Goal: Obtain resource: Download file/media

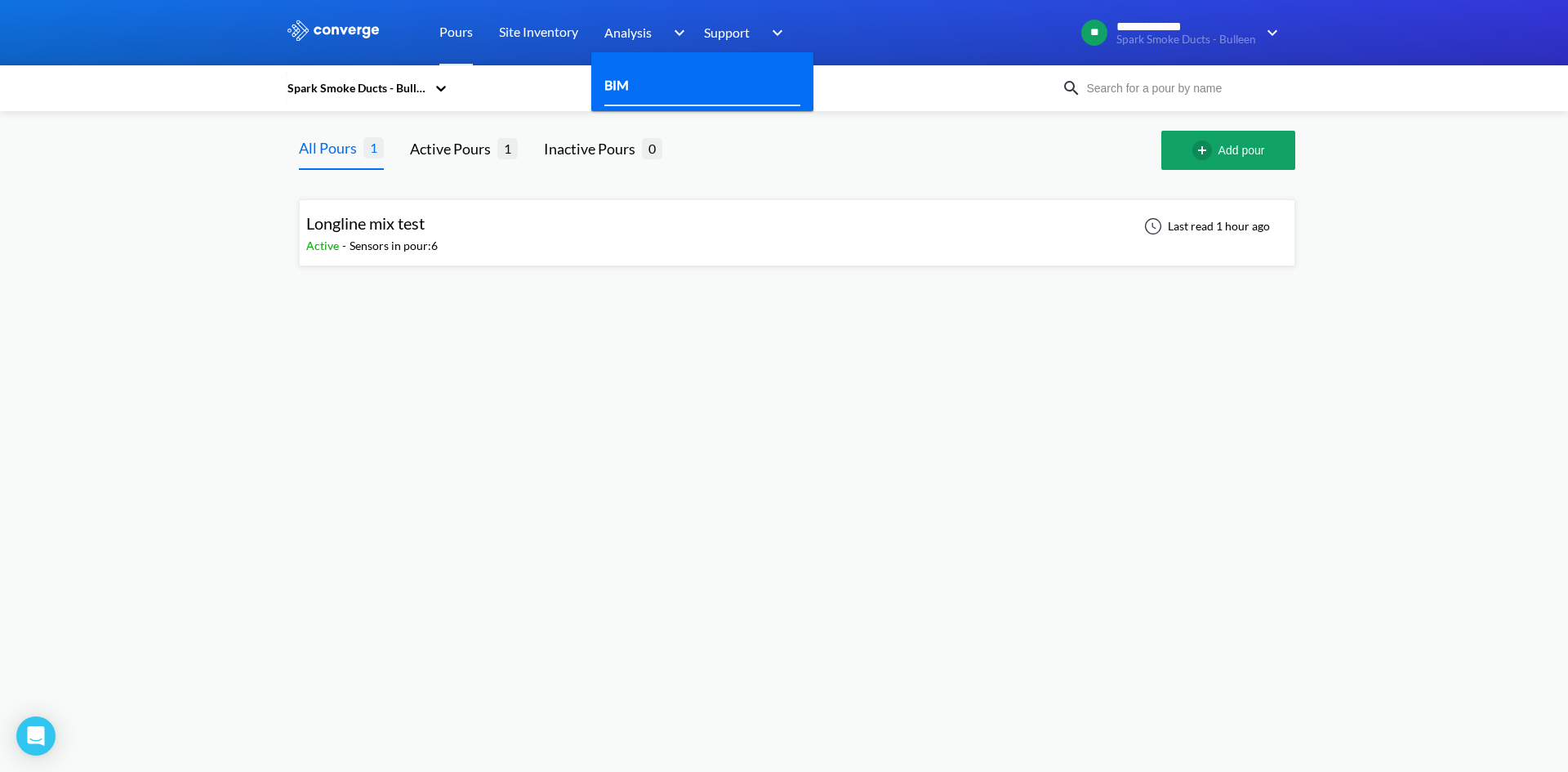
click at [656, 75] on div "BIM" at bounding box center [702, 85] width 196 height 41
click at [648, 76] on div "BIM" at bounding box center [702, 85] width 196 height 41
click at [624, 83] on link "BIM" at bounding box center [616, 84] width 25 height 20
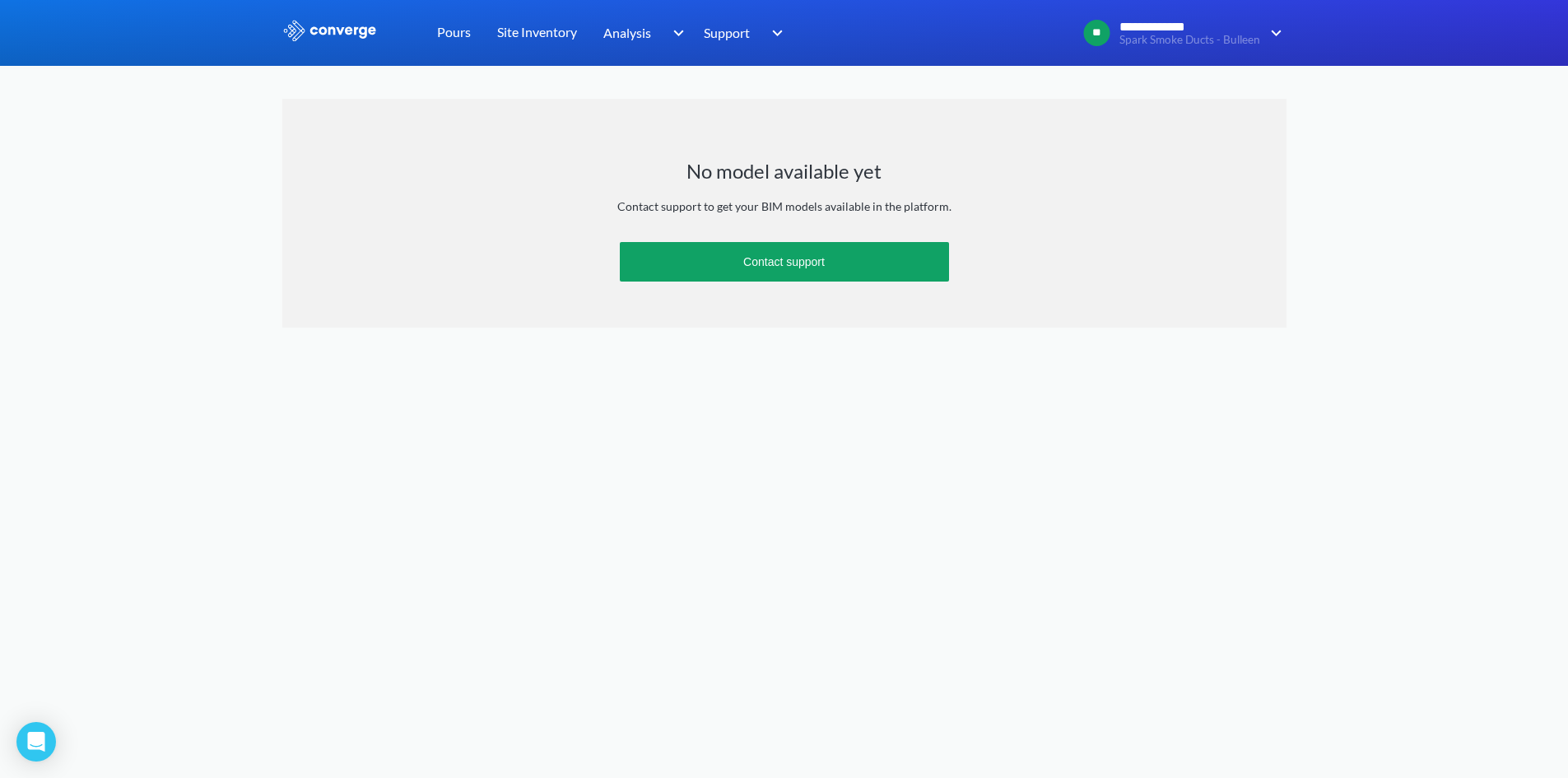
click at [493, 39] on div "Site Inventory" at bounding box center [537, 32] width 106 height 65
click at [445, 35] on link "Pours" at bounding box center [454, 32] width 34 height 65
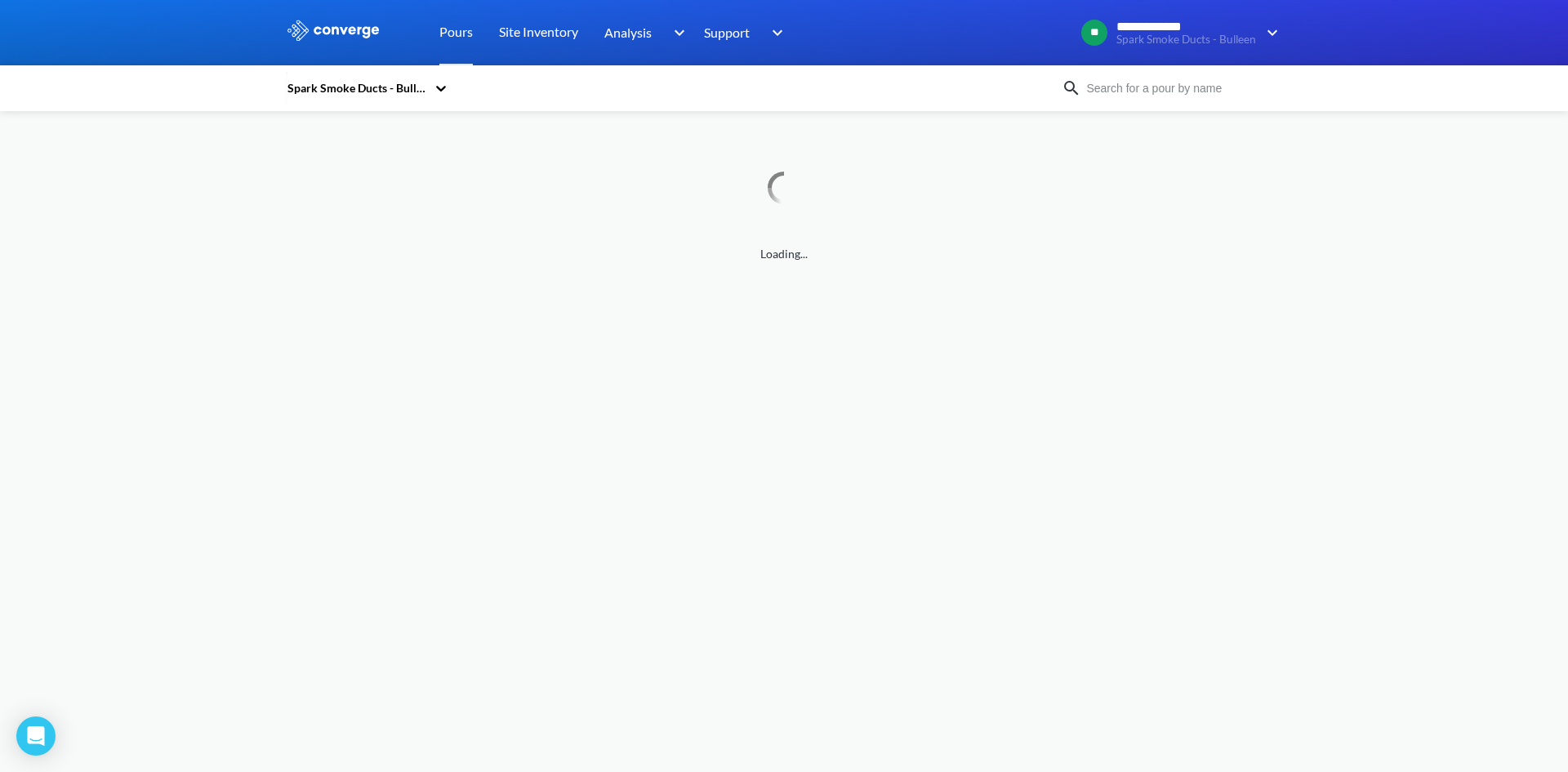
click at [422, 76] on div "Spark Smoke Ducts - Bulleen" at bounding box center [358, 88] width 147 height 37
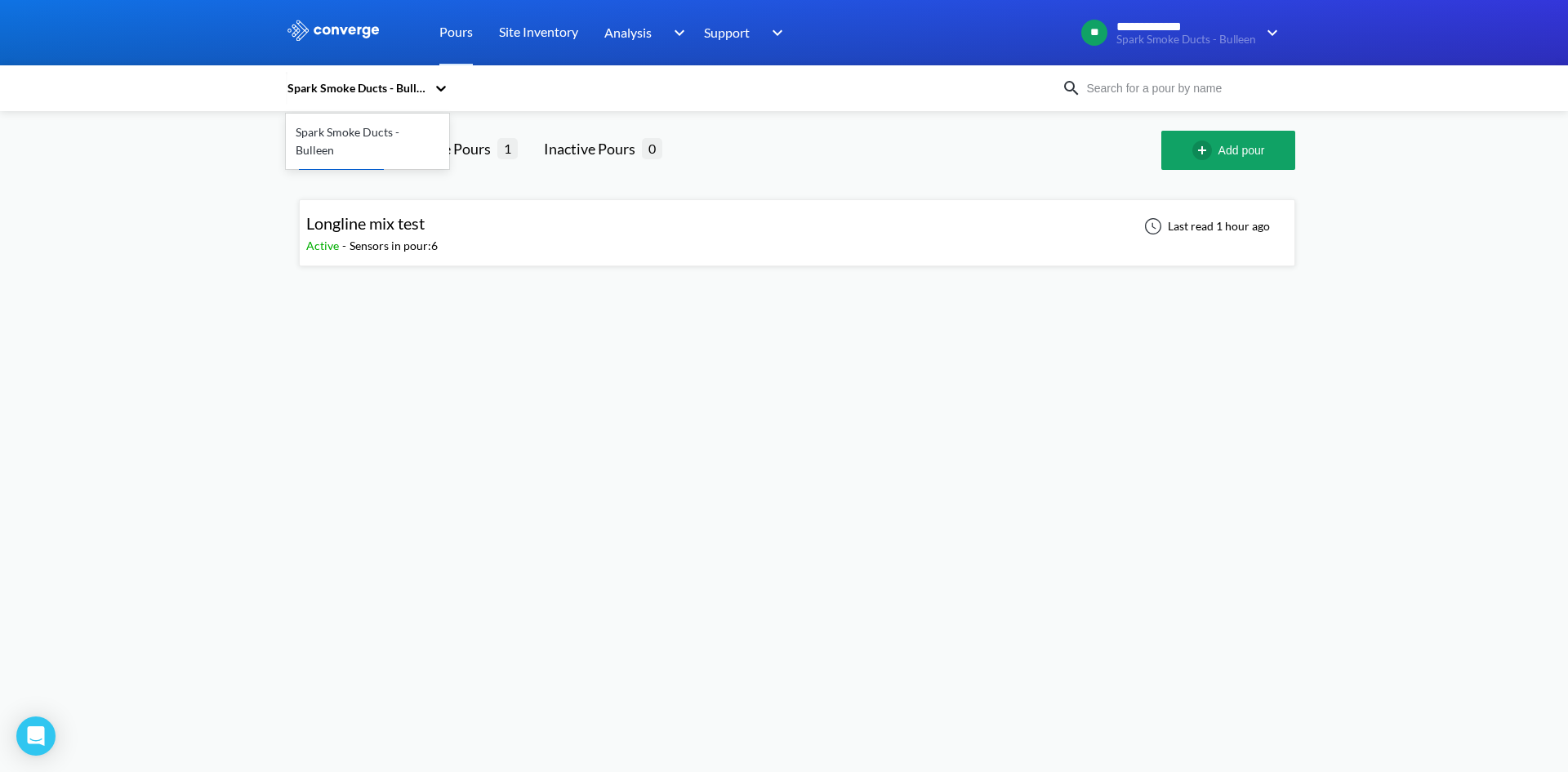
click at [583, 307] on body "**********" at bounding box center [784, 386] width 1568 height 772
click at [405, 237] on div "Sensors in pour: 6" at bounding box center [393, 245] width 88 height 18
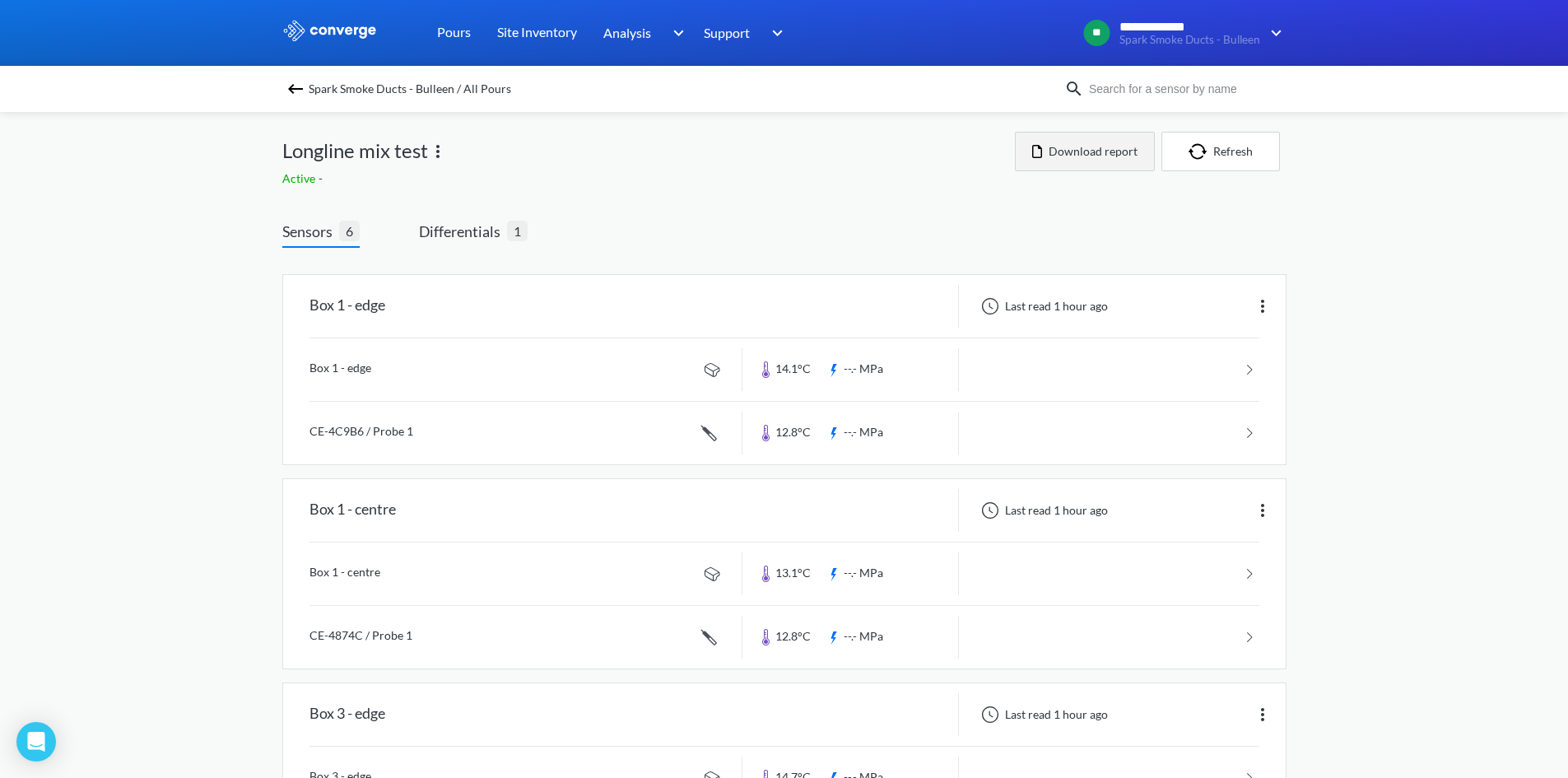
click at [1109, 164] on button "Download report" at bounding box center [1085, 151] width 140 height 39
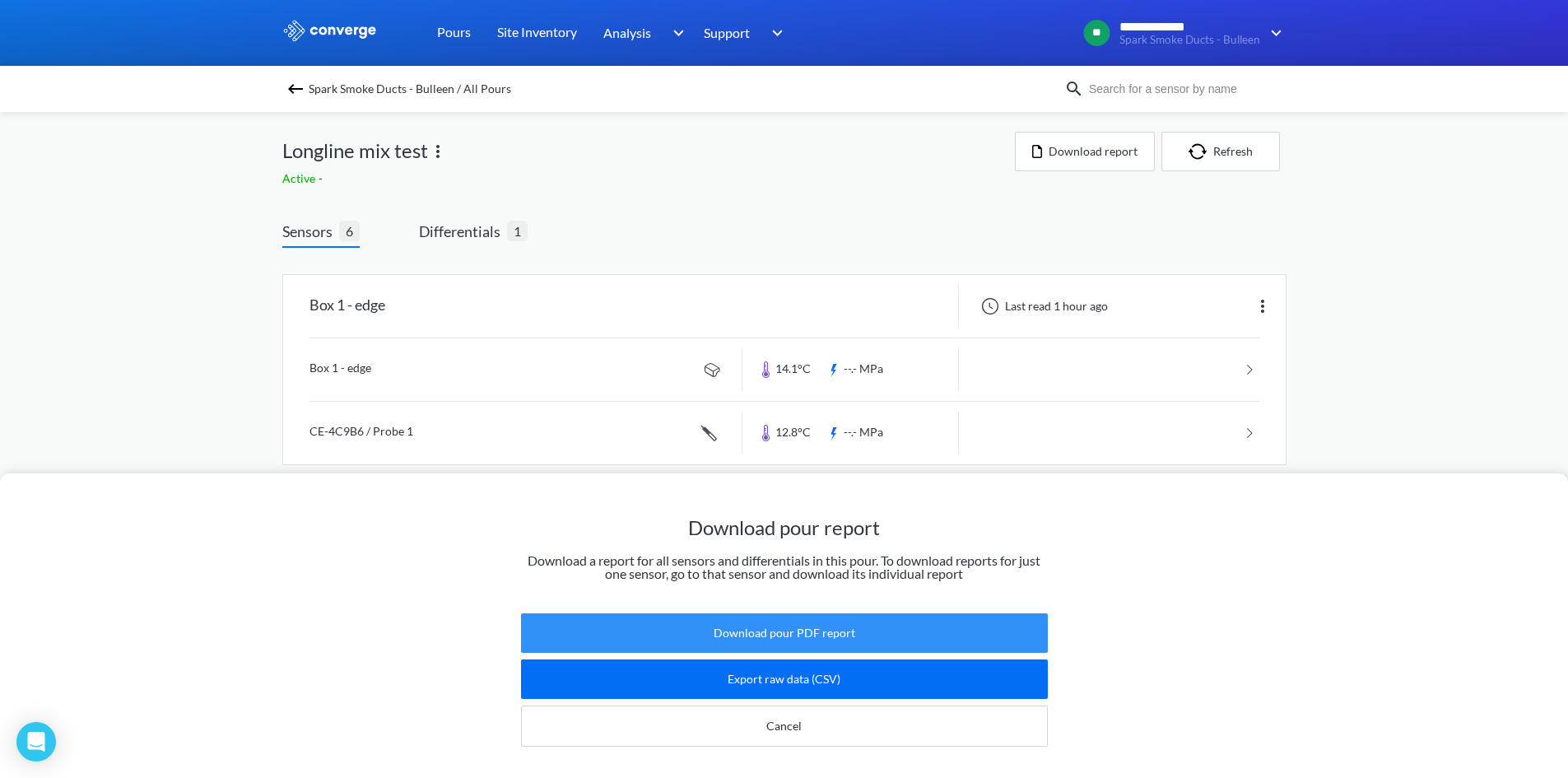
click at [862, 618] on button "Download pour PDF report" at bounding box center [784, 633] width 527 height 39
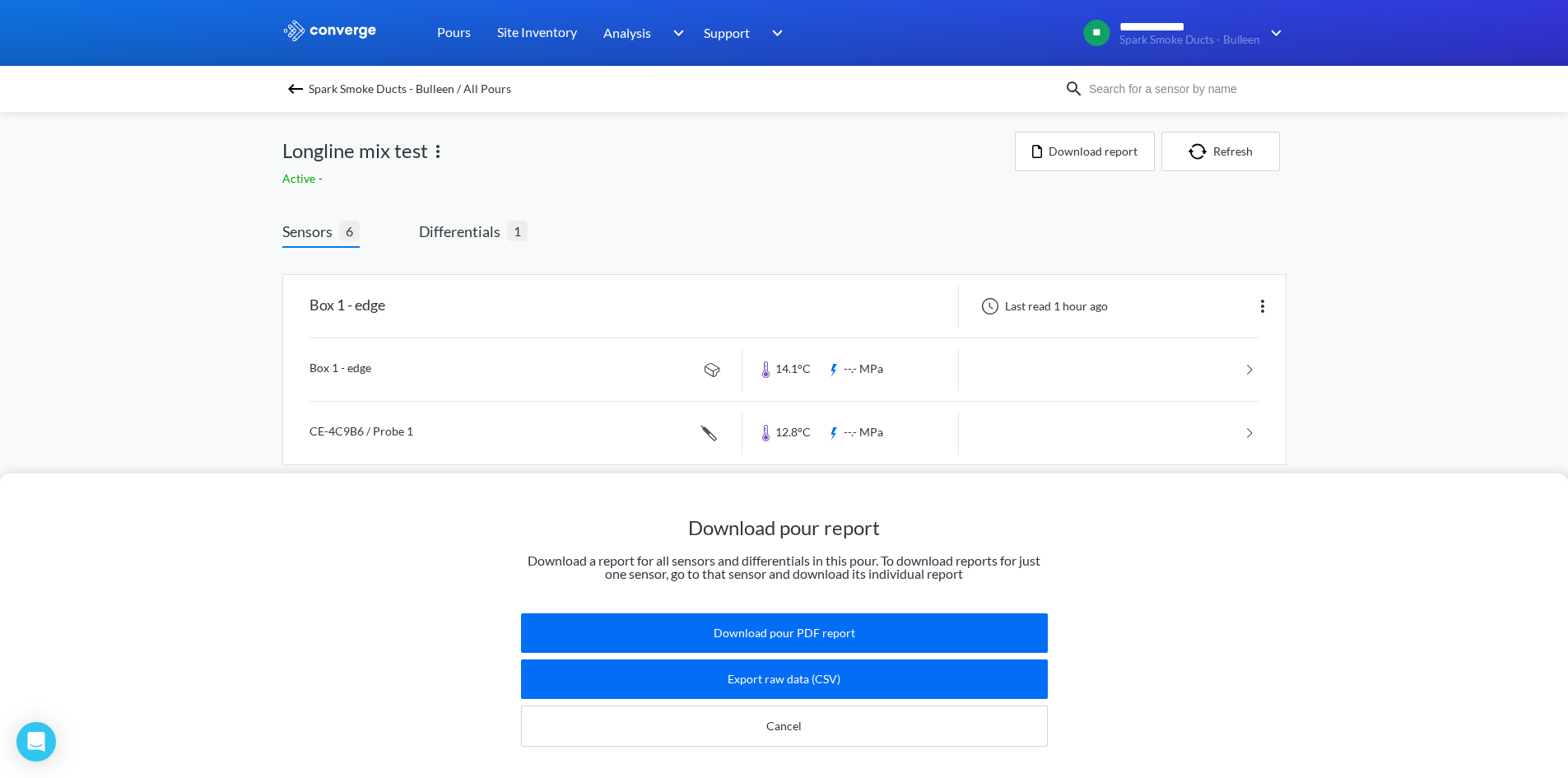
click at [962, 136] on div "Download pour report Download a report for all sensors and differentials in thi…" at bounding box center [784, 389] width 1568 height 778
